Goal: Transaction & Acquisition: Book appointment/travel/reservation

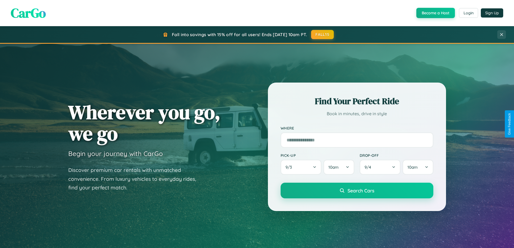
scroll to position [233, 0]
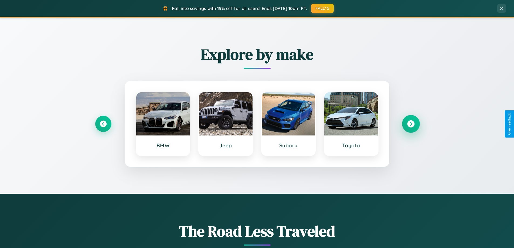
click at [411, 124] on icon at bounding box center [411, 123] width 7 height 7
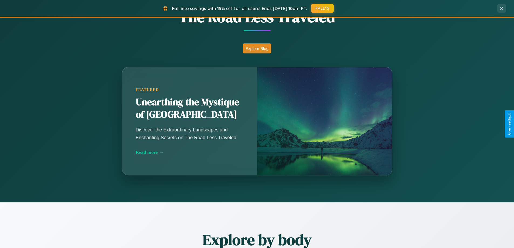
scroll to position [1039, 0]
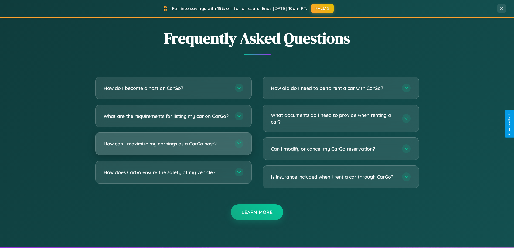
click at [173, 147] on h3 "How can I maximize my earnings as a CarGo host?" at bounding box center [167, 143] width 126 height 7
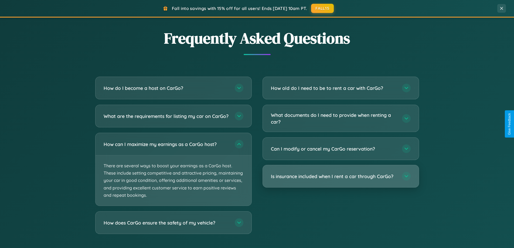
click at [341, 176] on h3 "Is insurance included when I rent a car through CarGo?" at bounding box center [334, 176] width 126 height 7
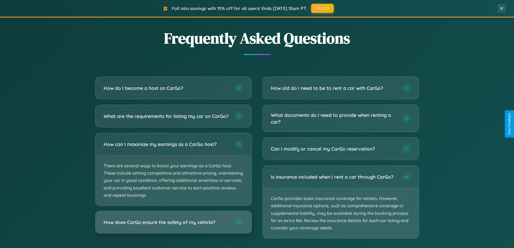
click at [173, 226] on h3 "How does CarGo ensure the safety of my vehicle?" at bounding box center [167, 222] width 126 height 7
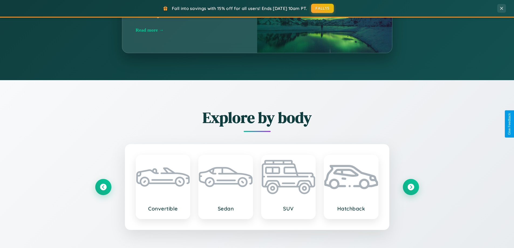
scroll to position [16, 0]
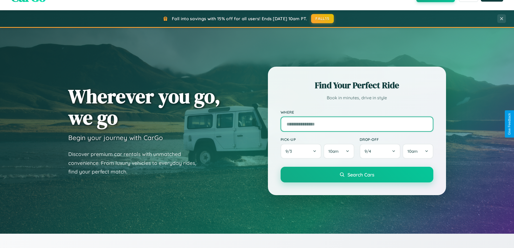
click at [357, 124] on input "text" at bounding box center [357, 124] width 153 height 15
type input "**********"
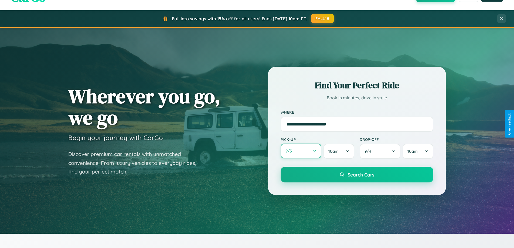
click at [301, 151] on button "9 / 3" at bounding box center [301, 151] width 41 height 15
select select "*"
select select "****"
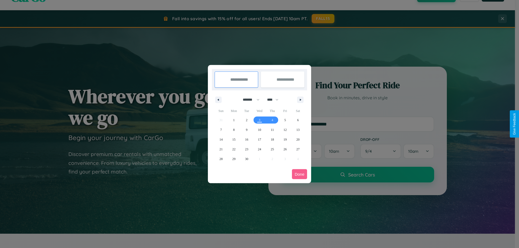
drag, startPoint x: 248, startPoint y: 100, endPoint x: 259, endPoint y: 108, distance: 13.8
click at [248, 100] on select "******* ******** ***** ***** *** **** **** ****** ********* ******* ******** **…" at bounding box center [249, 99] width 23 height 9
select select "*"
drag, startPoint x: 275, startPoint y: 100, endPoint x: 259, endPoint y: 108, distance: 17.9
click at [275, 100] on select "**** **** **** **** **** **** **** **** **** **** **** **** **** **** **** ****…" at bounding box center [272, 99] width 16 height 9
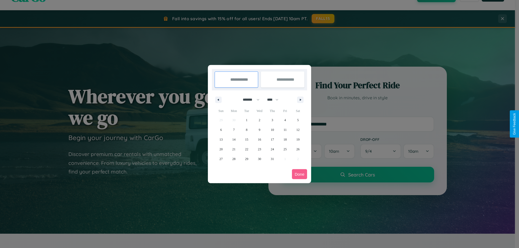
select select "****"
click at [259, 120] on span "1" at bounding box center [259, 120] width 2 height 10
type input "**********"
click at [298, 120] on span "4" at bounding box center [298, 120] width 2 height 10
type input "**********"
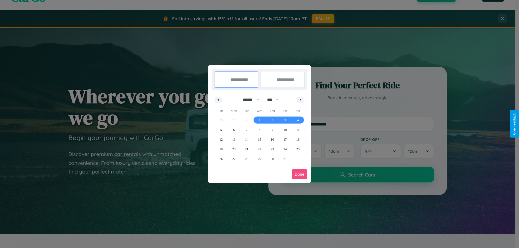
click at [299, 174] on button "Done" at bounding box center [299, 174] width 15 height 10
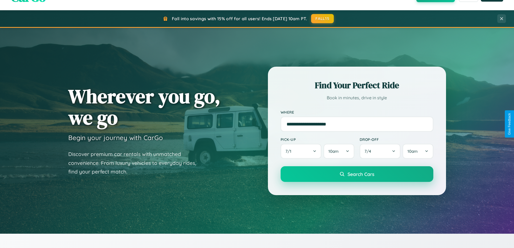
click at [357, 174] on span "Search Cars" at bounding box center [361, 174] width 27 height 6
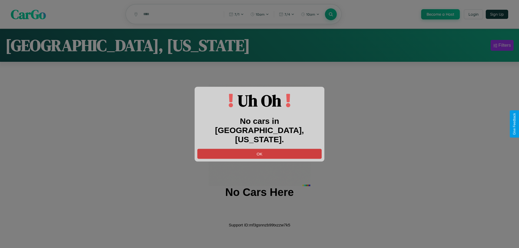
click at [259, 149] on button "OK" at bounding box center [259, 154] width 124 height 10
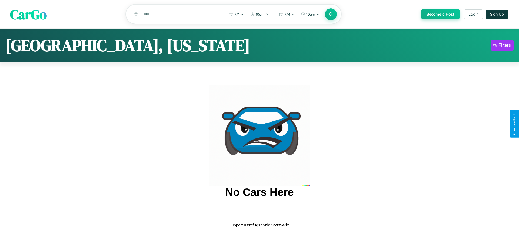
click at [28, 15] on span "CarGo" at bounding box center [28, 14] width 37 height 19
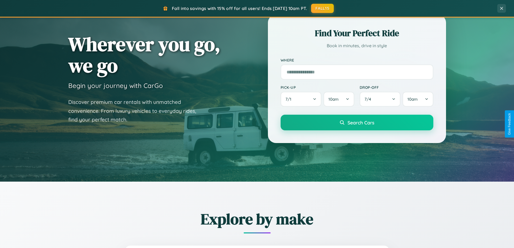
scroll to position [372, 0]
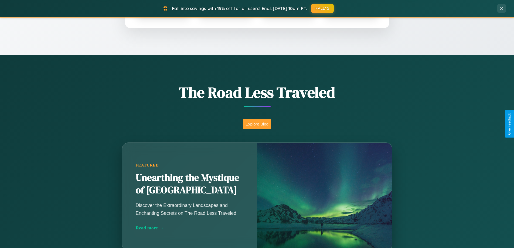
click at [257, 124] on button "Explore Blog" at bounding box center [257, 124] width 28 height 10
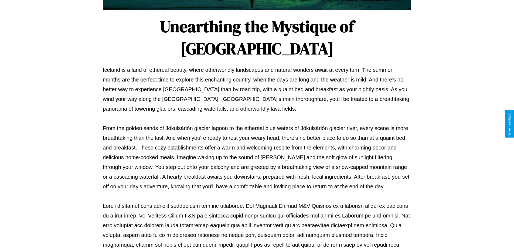
scroll to position [175, 0]
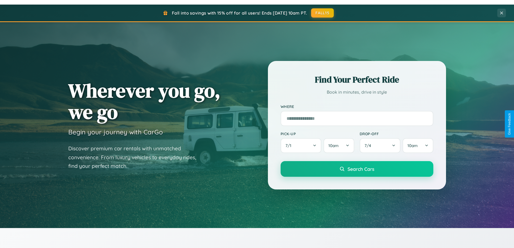
scroll to position [16, 0]
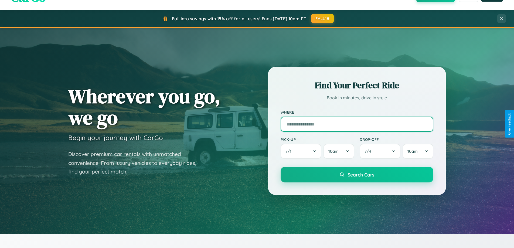
click at [357, 124] on input "text" at bounding box center [357, 124] width 153 height 15
type input "******"
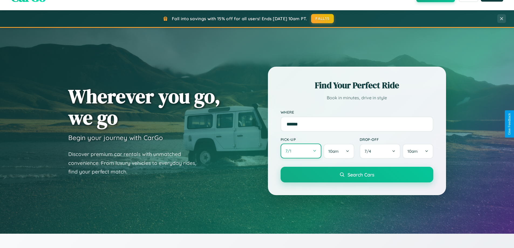
click at [301, 151] on button "7 / 1" at bounding box center [301, 151] width 41 height 15
select select "*"
select select "****"
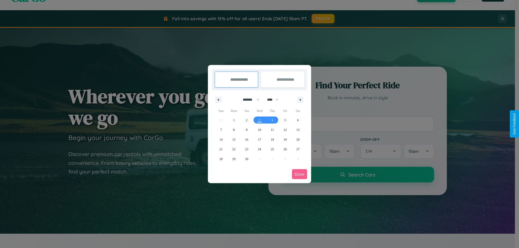
drag, startPoint x: 248, startPoint y: 100, endPoint x: 259, endPoint y: 108, distance: 13.8
click at [248, 100] on select "******* ******** ***** ***** *** **** **** ****** ********* ******* ******** **…" at bounding box center [249, 99] width 23 height 9
click at [285, 149] on span "26" at bounding box center [284, 149] width 3 height 10
type input "**********"
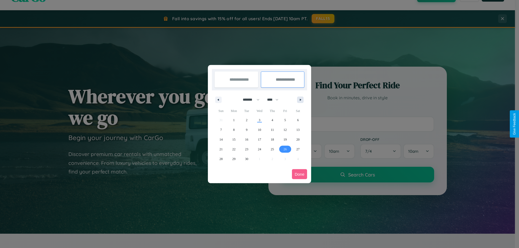
click at [300, 100] on icon "button" at bounding box center [301, 100] width 3 height 2
select select "*"
click at [285, 120] on span "3" at bounding box center [285, 120] width 2 height 10
type input "**********"
select select "*"
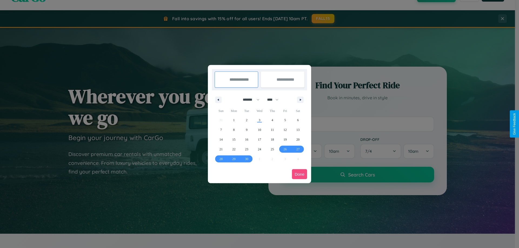
click at [299, 174] on button "Done" at bounding box center [299, 174] width 15 height 10
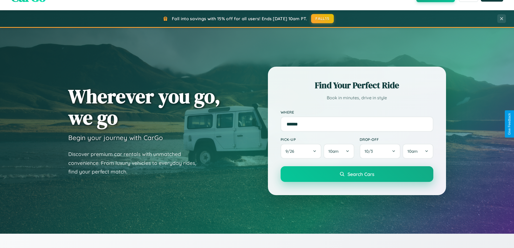
click at [357, 174] on span "Search Cars" at bounding box center [361, 174] width 27 height 6
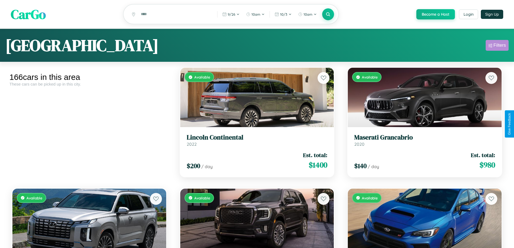
click at [497, 46] on div "Filters" at bounding box center [500, 45] width 12 height 5
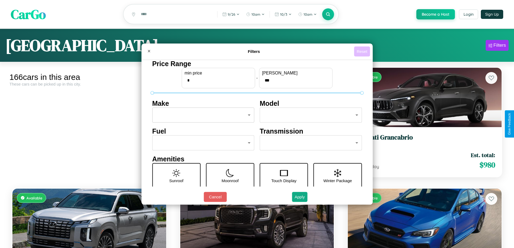
click at [363, 51] on button "Reset" at bounding box center [362, 51] width 16 height 10
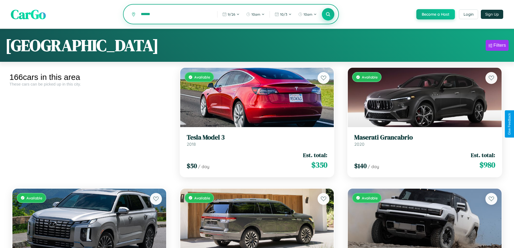
type input "******"
click at [328, 15] on icon at bounding box center [328, 14] width 5 height 5
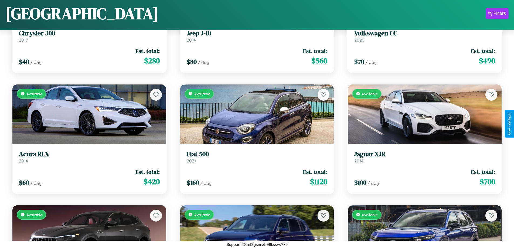
scroll to position [3583, 0]
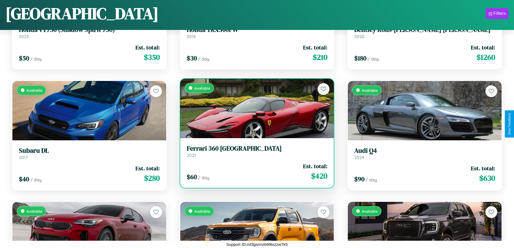
click at [255, 153] on link "Ferrari 360 Modena 2021" at bounding box center [257, 151] width 141 height 13
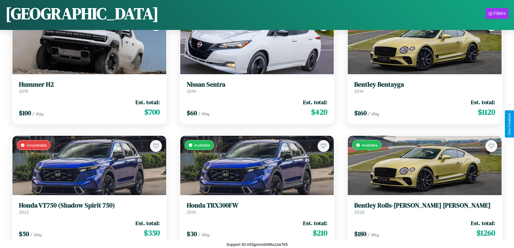
scroll to position [3220, 0]
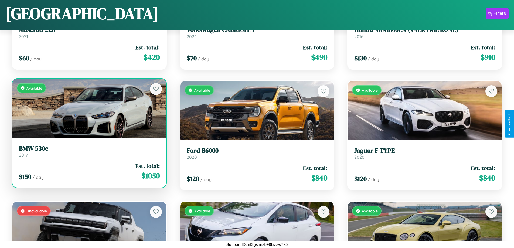
click at [89, 151] on h3 "BMW 530e" at bounding box center [89, 149] width 141 height 8
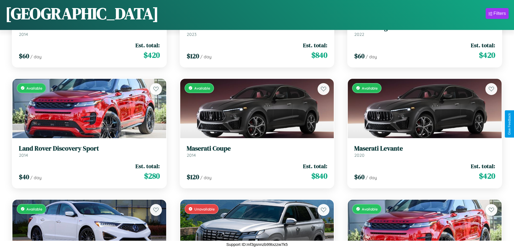
scroll to position [1164, 0]
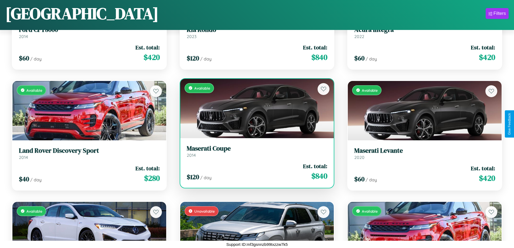
click at [255, 151] on h3 "Maserati Coupe" at bounding box center [257, 149] width 141 height 8
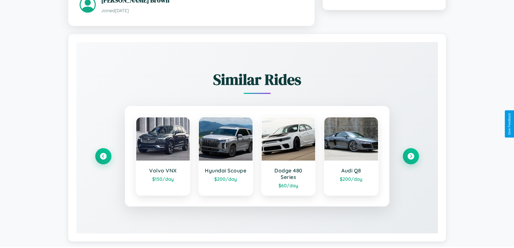
scroll to position [317, 0]
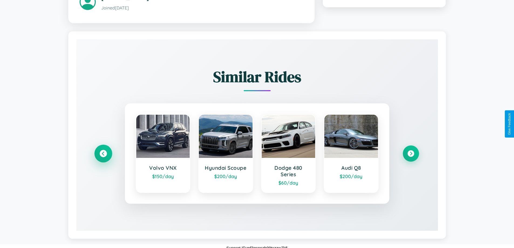
click at [103, 150] on icon at bounding box center [103, 153] width 7 height 7
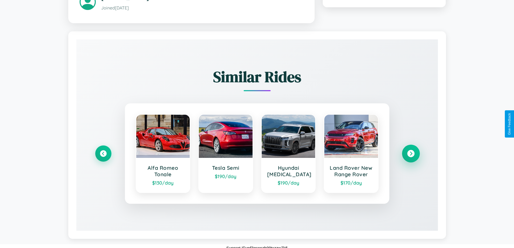
click at [411, 150] on icon at bounding box center [411, 153] width 7 height 7
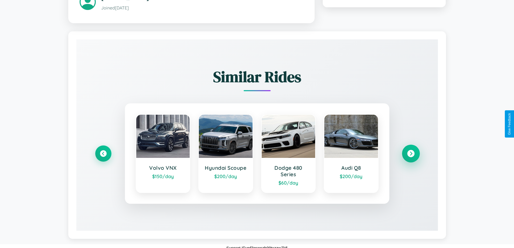
click at [411, 150] on icon at bounding box center [411, 153] width 7 height 7
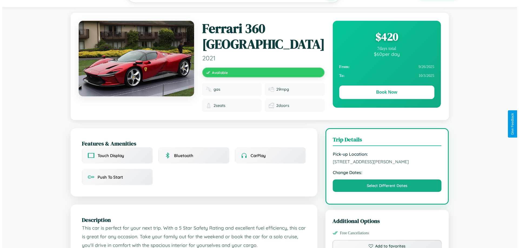
scroll to position [0, 0]
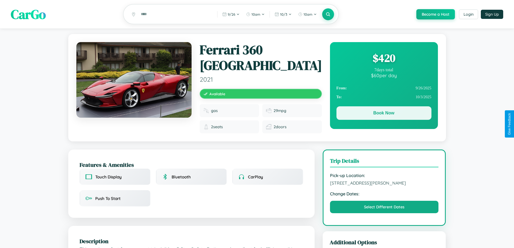
click at [384, 114] on button "Book Now" at bounding box center [384, 113] width 95 height 14
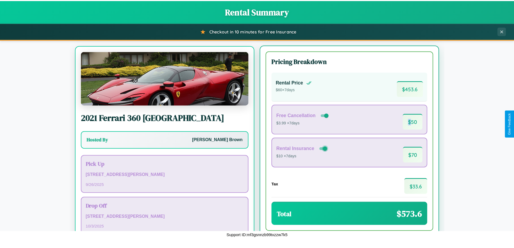
scroll to position [25, 0]
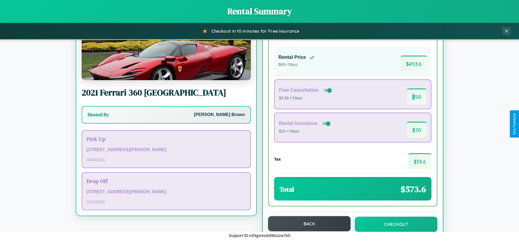
click at [307, 224] on button "Back" at bounding box center [309, 223] width 82 height 15
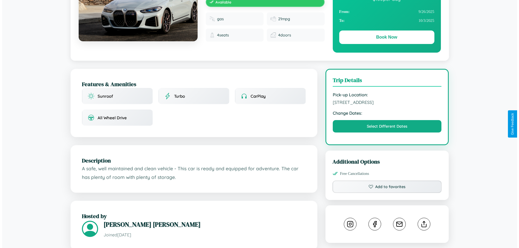
scroll to position [140, 0]
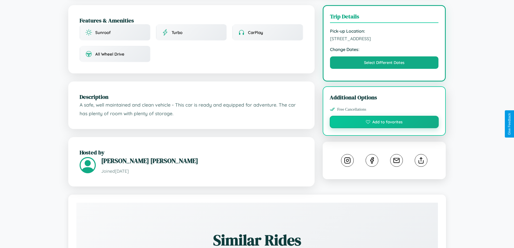
click at [385, 123] on button "Add to favorites" at bounding box center [384, 122] width 109 height 12
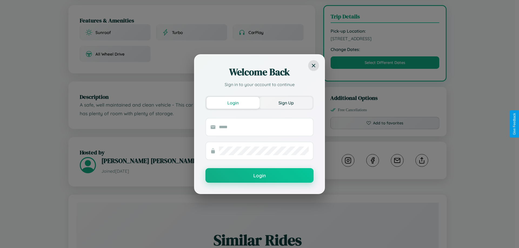
click at [286, 103] on button "Sign Up" at bounding box center [285, 103] width 53 height 12
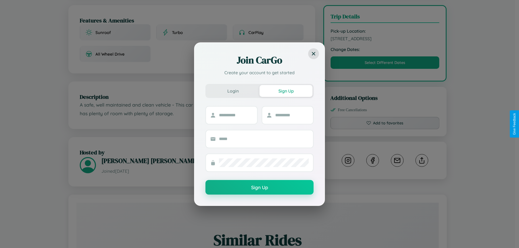
click at [385, 124] on div "Join CarGo Create your account to get started Login Sign Up Sign Up" at bounding box center [259, 124] width 519 height 248
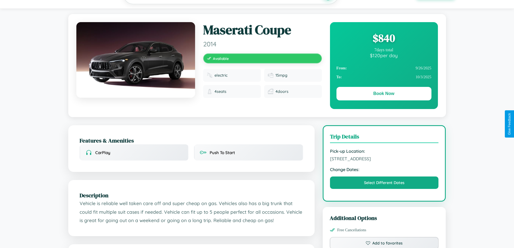
scroll to position [56, 0]
